Goal: Information Seeking & Learning: Learn about a topic

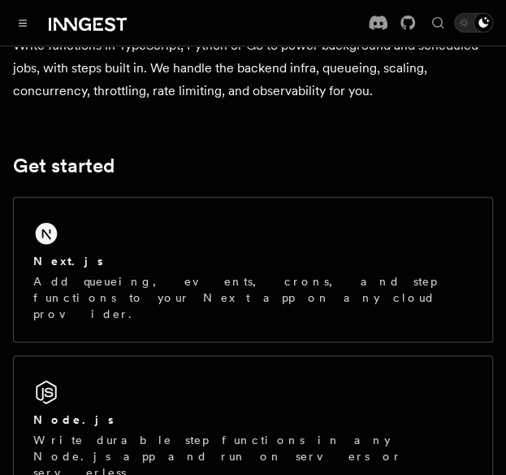
scroll to position [163, 0]
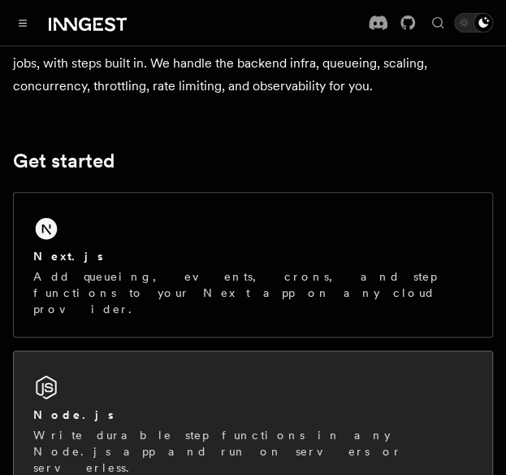
click at [104, 370] on div "Node.js Write durable step functions in any Node.js app and run on servers or s…" at bounding box center [253, 423] width 479 height 144
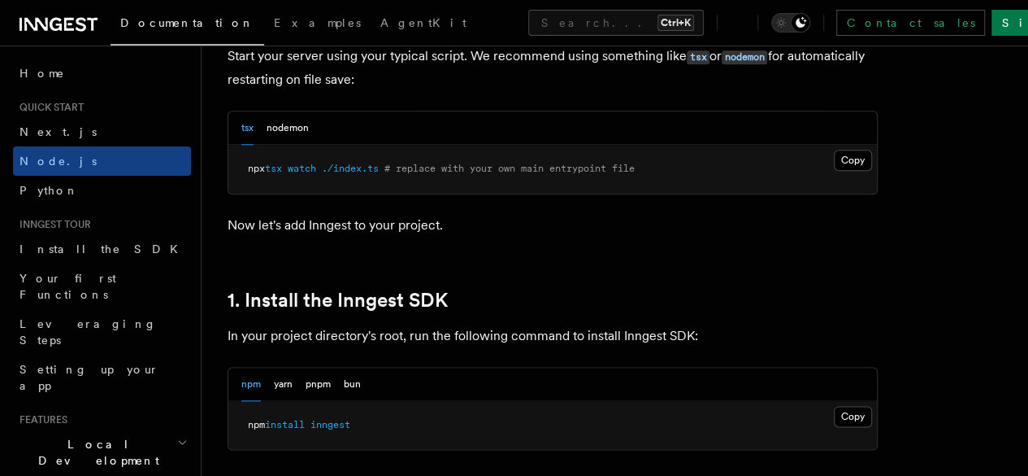
scroll to position [813, 0]
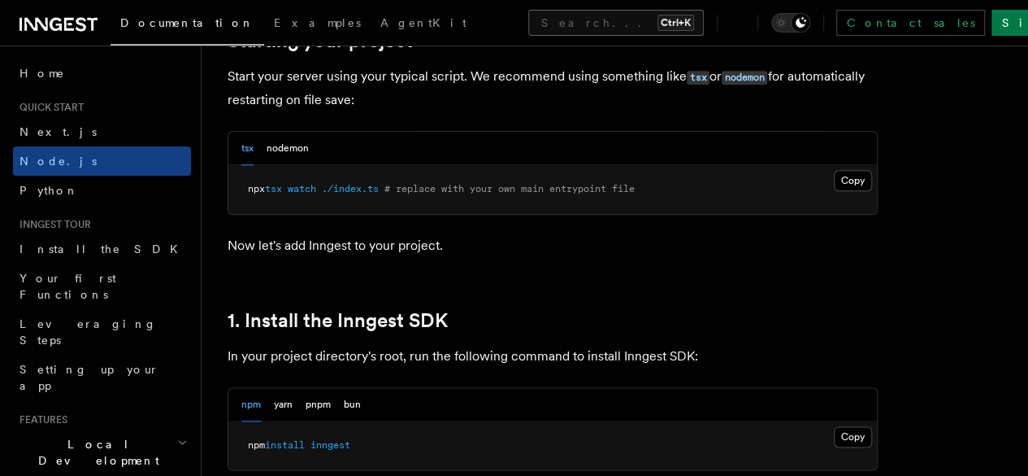
click at [506, 28] on button "Search... Ctrl+K" at bounding box center [616, 23] width 176 height 26
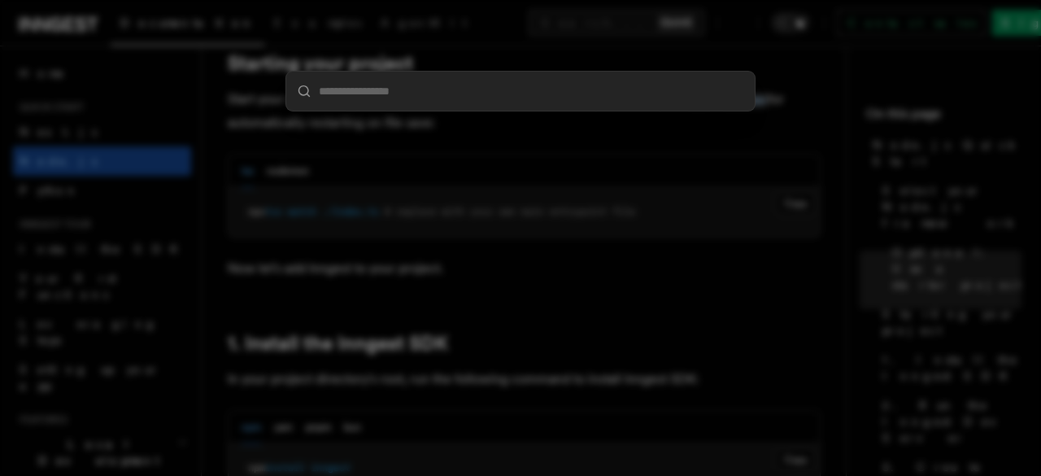
type input "**********"
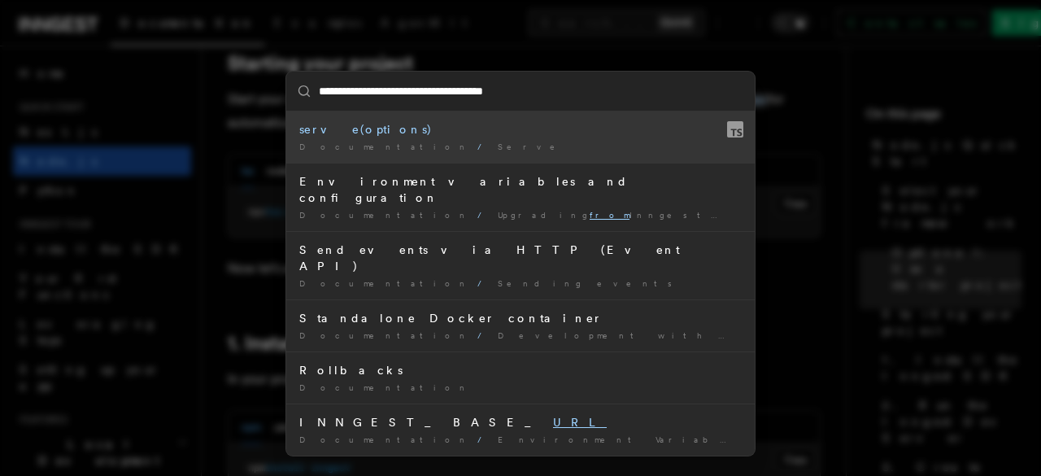
click at [462, 136] on div "serve(options)" at bounding box center [520, 129] width 442 height 16
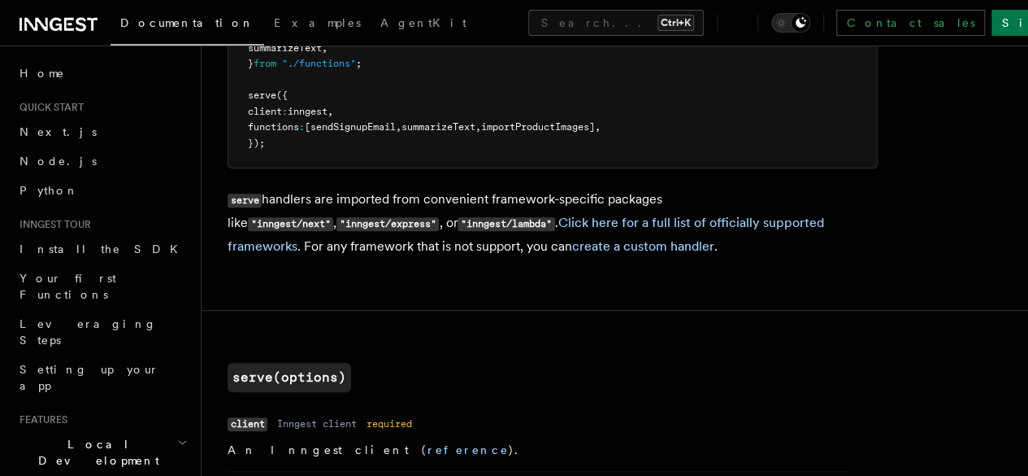
scroll to position [409, 0]
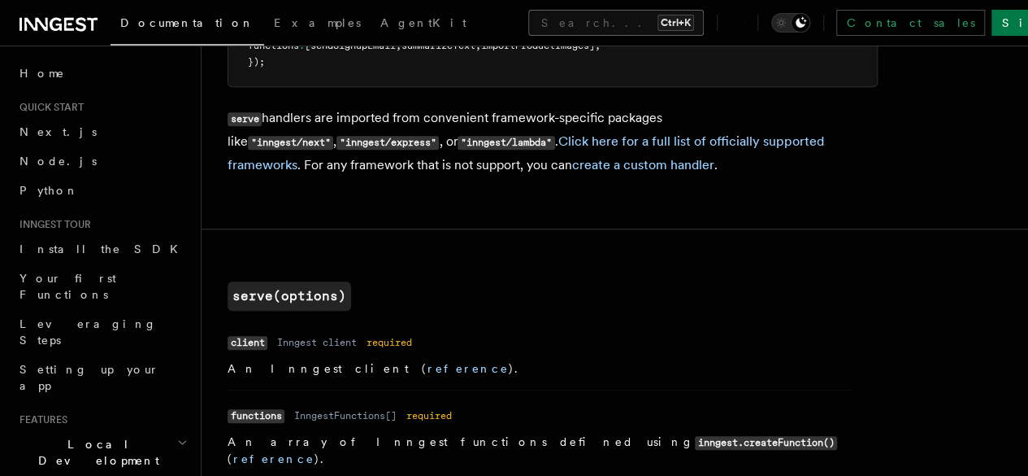
click at [506, 25] on button "Search... Ctrl+K" at bounding box center [616, 23] width 176 height 26
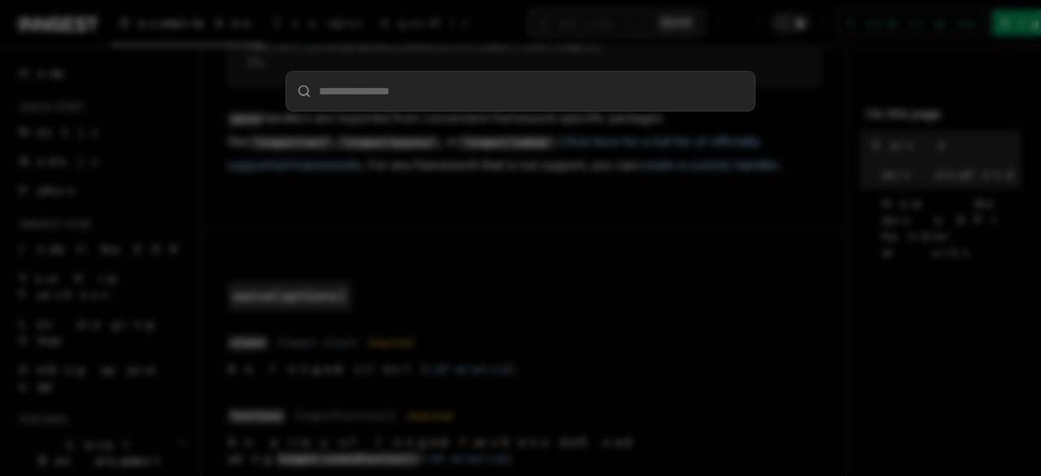
type input "**********"
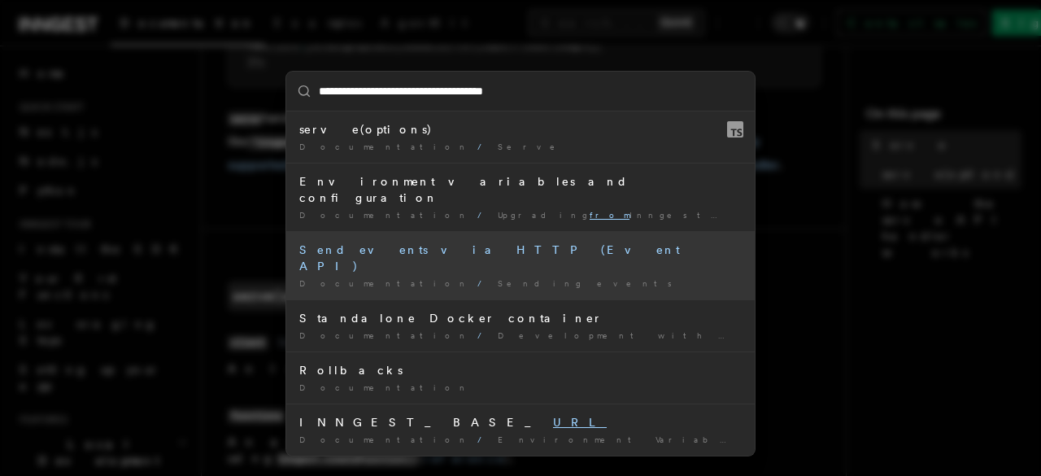
click at [477, 241] on div "Send events via HTTP (Event API)" at bounding box center [520, 257] width 442 height 33
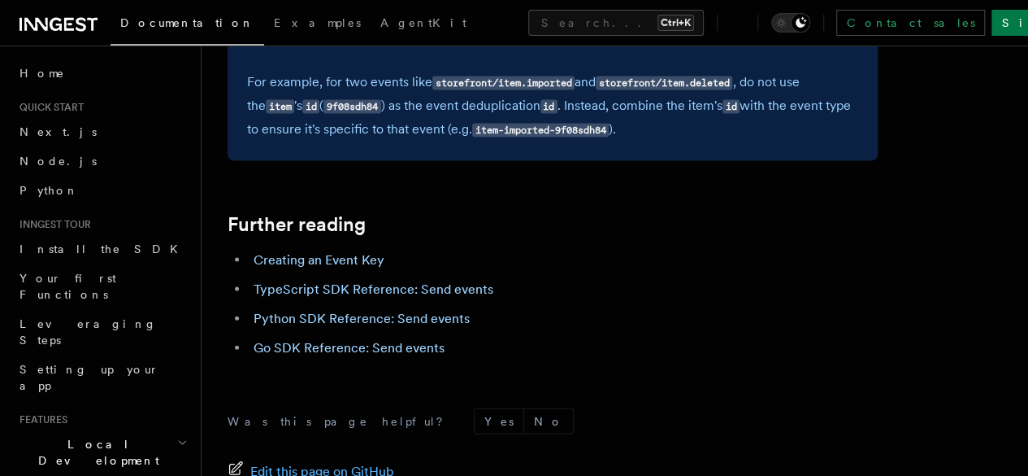
scroll to position [4709, 0]
